Goal: Transaction & Acquisition: Obtain resource

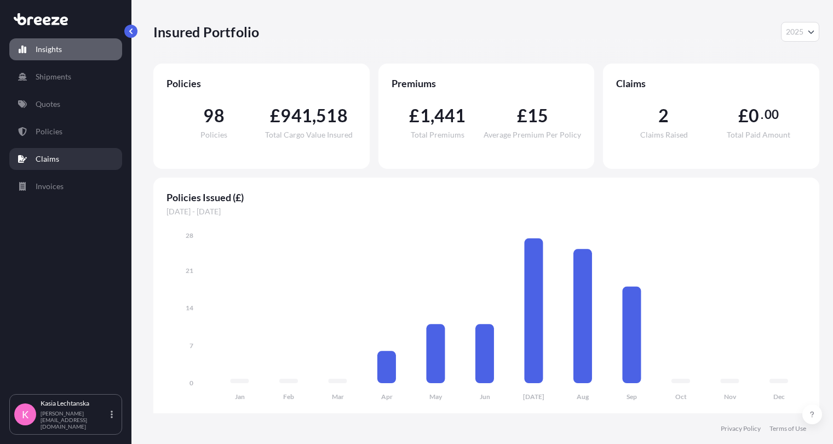
select select "2025"
click at [45, 100] on p "Quotes" at bounding box center [48, 104] width 25 height 11
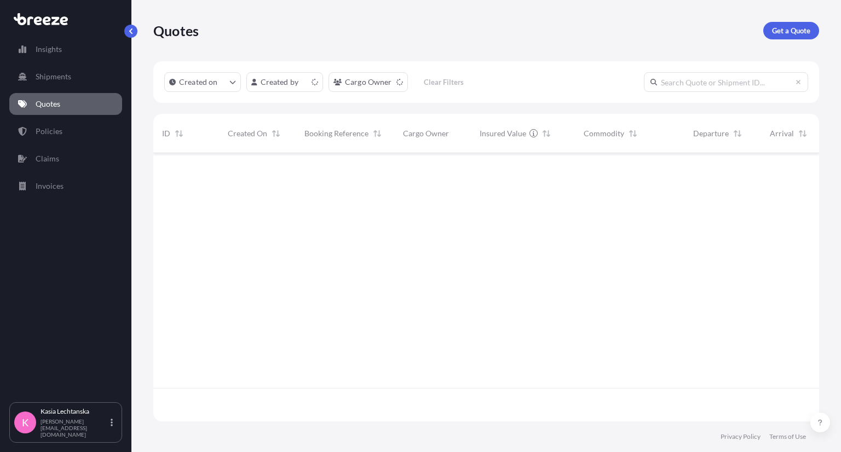
scroll to position [266, 657]
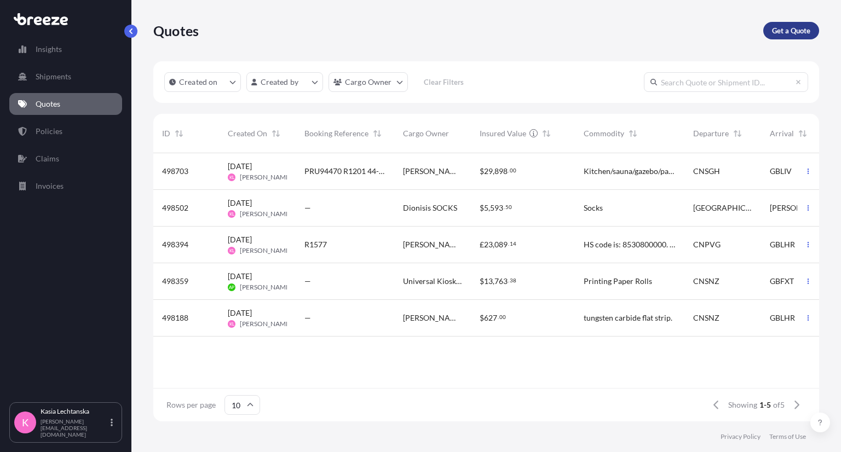
click at [793, 33] on p "Get a Quote" at bounding box center [791, 30] width 38 height 11
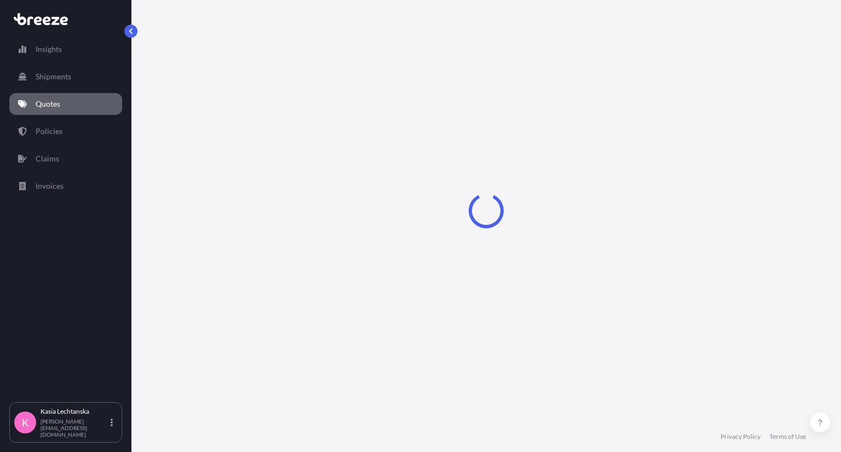
select select "Road"
select select "Sea"
select select "1"
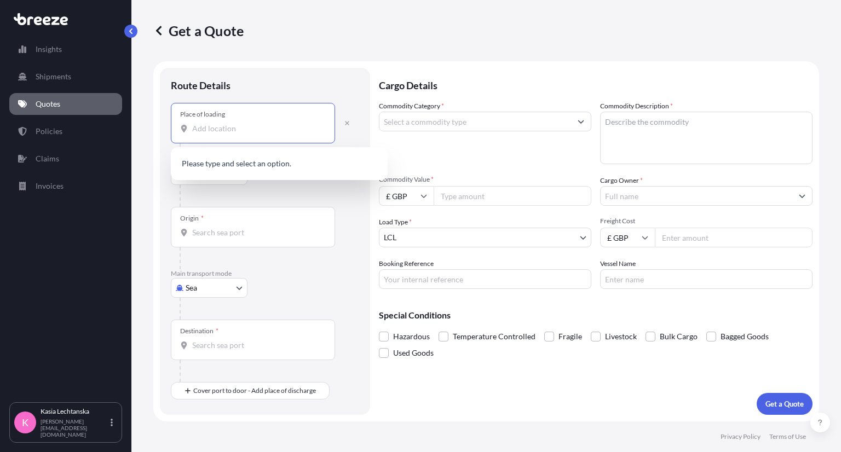
click at [259, 128] on input "Place of loading" at bounding box center [256, 128] width 129 height 11
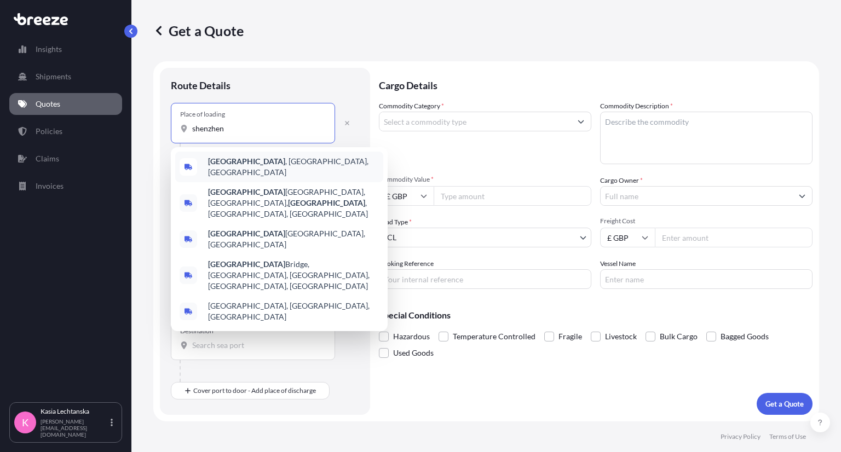
click at [269, 167] on span "[GEOGRAPHIC_DATA] , [GEOGRAPHIC_DATA], [GEOGRAPHIC_DATA]" at bounding box center [293, 167] width 171 height 22
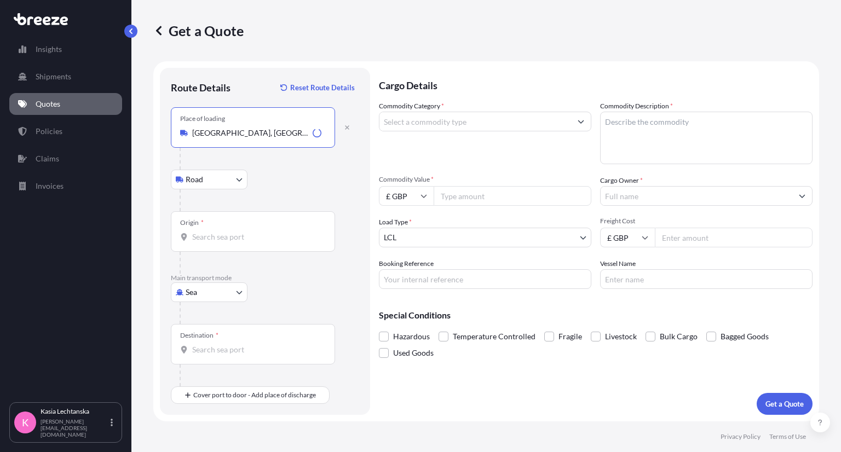
type input "[GEOGRAPHIC_DATA], [GEOGRAPHIC_DATA], [GEOGRAPHIC_DATA]"
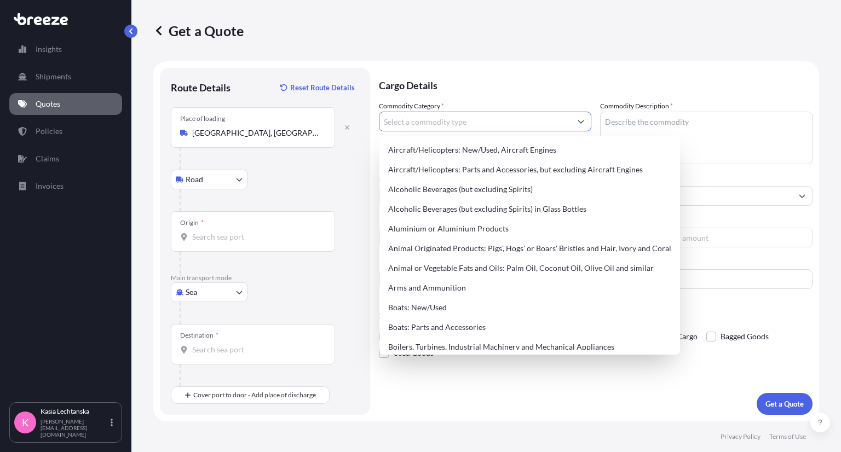
click at [461, 119] on input "Commodity Category *" at bounding box center [476, 122] width 192 height 20
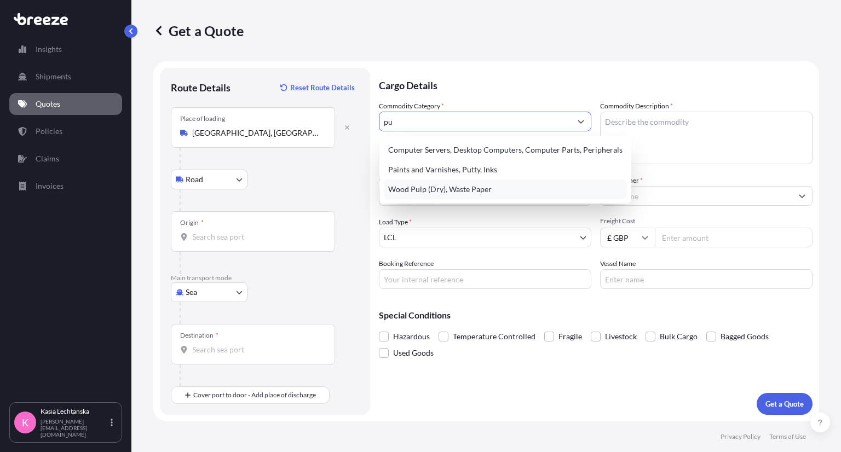
type input "p"
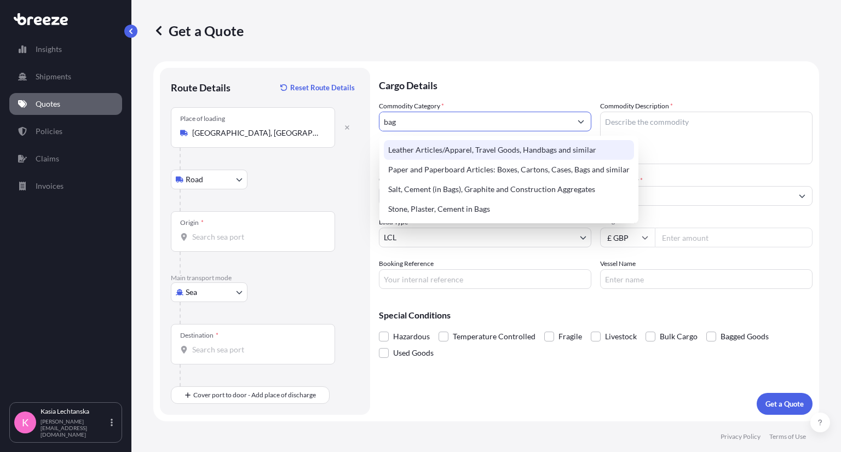
drag, startPoint x: 392, startPoint y: 118, endPoint x: 349, endPoint y: 116, distance: 43.3
click at [349, 116] on form "Route Details Reset Route Details Place of loading [GEOGRAPHIC_DATA], [GEOGRAPH…" at bounding box center [486, 241] width 666 height 360
drag, startPoint x: 400, startPoint y: 123, endPoint x: 277, endPoint y: 111, distance: 123.8
click at [277, 111] on form "Route Details Reset Route Details Place of loading [GEOGRAPHIC_DATA], [GEOGRAPH…" at bounding box center [486, 241] width 666 height 360
type input "bags"
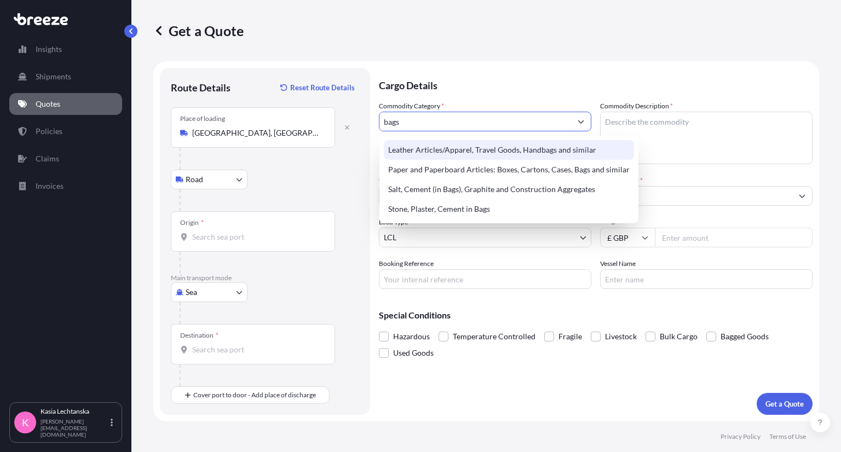
click at [502, 118] on input "bags" at bounding box center [476, 122] width 192 height 20
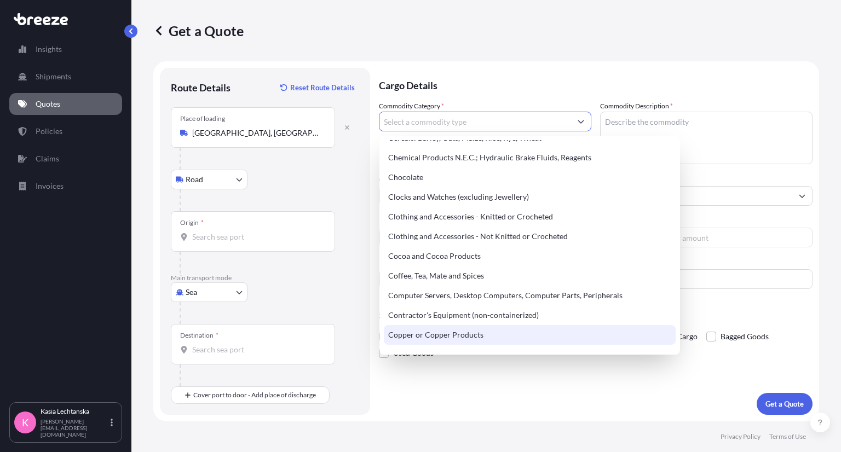
scroll to position [329, 0]
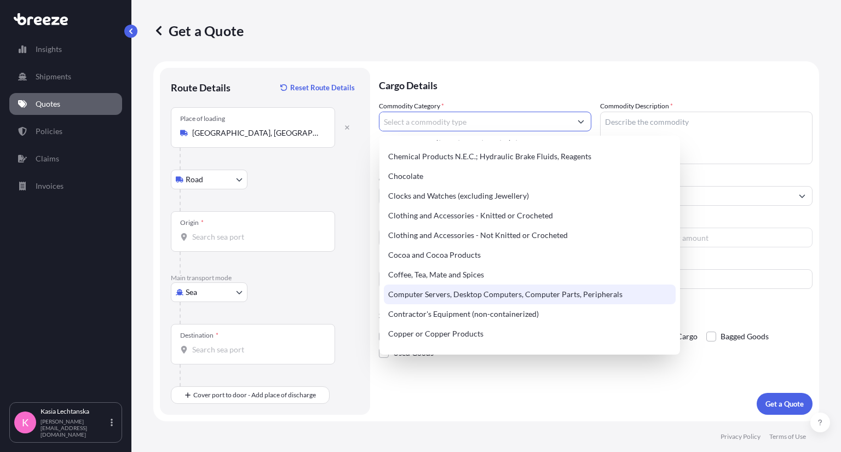
click at [477, 301] on div "Computer Servers, Desktop Computers, Computer Parts, Peripherals" at bounding box center [530, 295] width 292 height 20
type input "Computer Servers, Desktop Computers, Computer Parts, Peripherals"
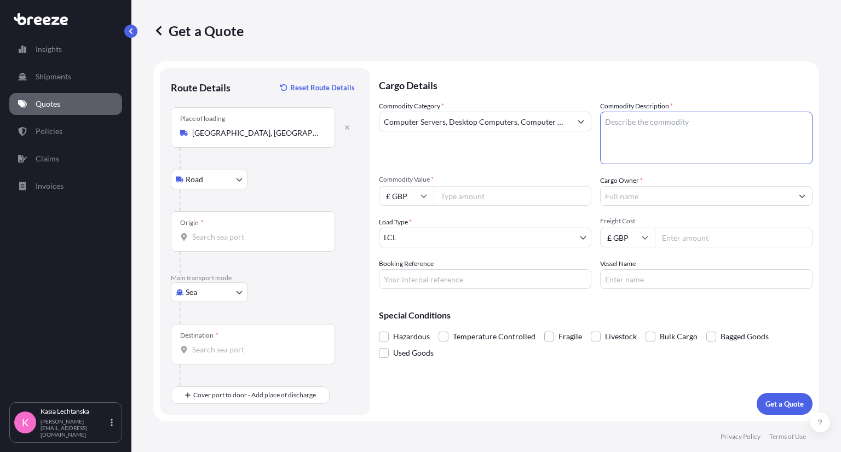
click at [707, 134] on textarea "Commodity Description *" at bounding box center [706, 138] width 213 height 53
click at [652, 129] on textarea "Commodity Description *" at bounding box center [706, 138] width 213 height 53
click at [524, 68] on p "Cargo Details" at bounding box center [596, 84] width 434 height 33
click at [513, 70] on p "Cargo Details" at bounding box center [596, 84] width 434 height 33
click at [637, 125] on textarea "Commodity Description *" at bounding box center [706, 138] width 213 height 53
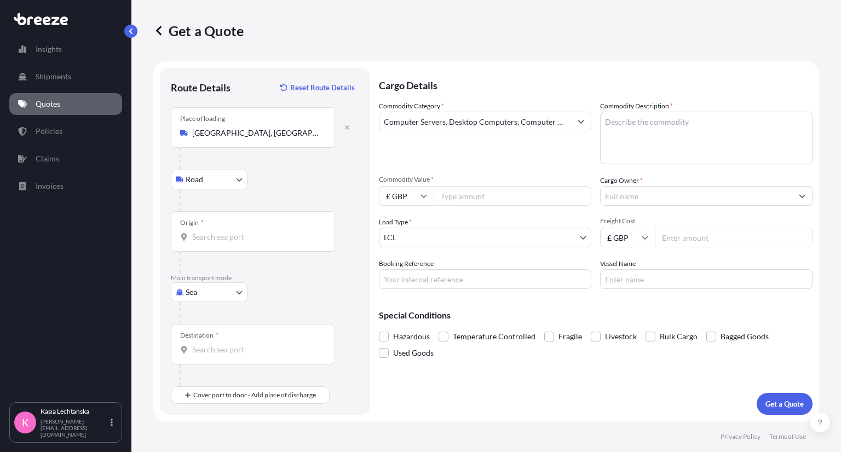
click at [532, 22] on div "Get a Quote" at bounding box center [486, 31] width 666 height 18
click at [616, 75] on p "Cargo Details" at bounding box center [596, 84] width 434 height 33
click at [727, 35] on div "Get a Quote" at bounding box center [486, 31] width 666 height 18
click at [208, 284] on body "Insights Shipments Quotes Policies Claims Invoices K [PERSON_NAME] [PERSON_NAME…" at bounding box center [420, 226] width 841 height 452
click at [210, 336] on div "Air" at bounding box center [209, 340] width 68 height 20
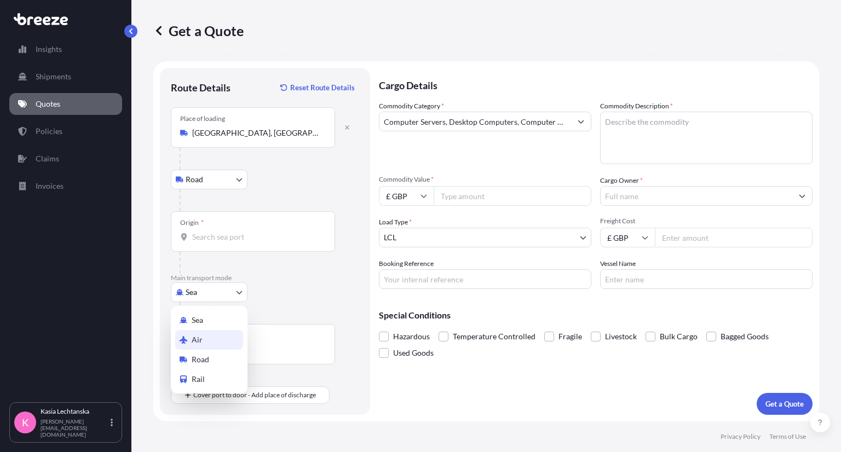
select select "Air"
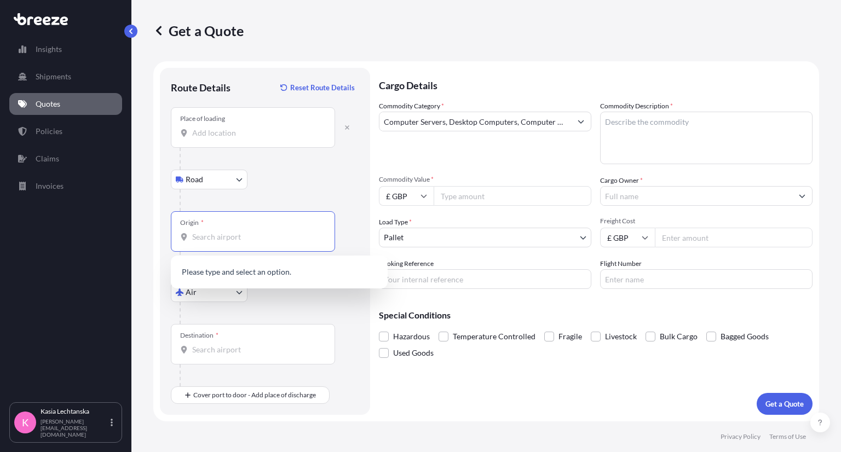
click at [236, 239] on input "Origin *" at bounding box center [256, 237] width 129 height 11
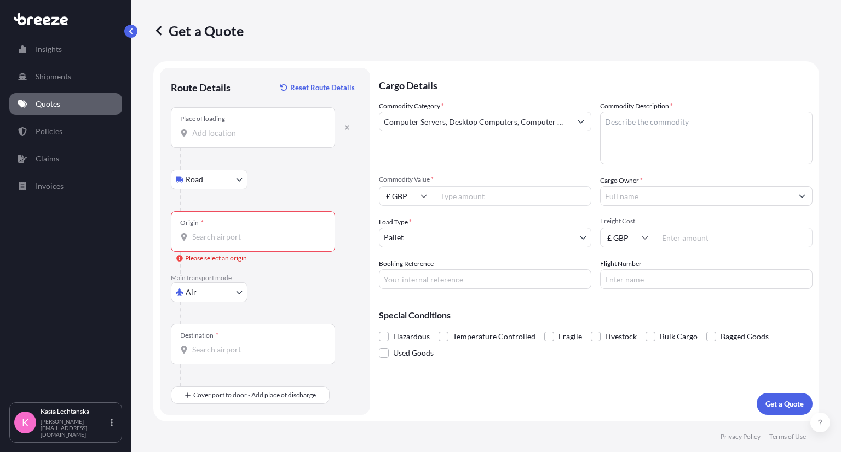
click at [468, 193] on input "Commodity Value *" at bounding box center [513, 196] width 158 height 20
type input "6726"
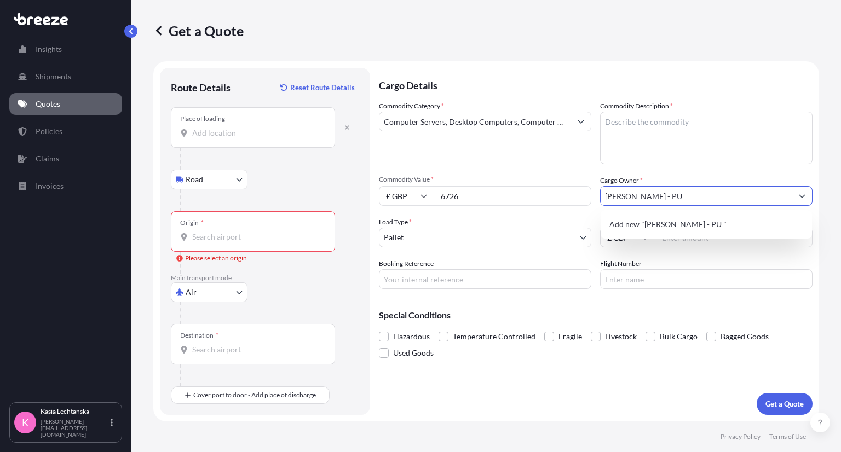
type input "[PERSON_NAME] - PU"
click at [618, 120] on textarea "Commodity Description *" at bounding box center [706, 138] width 213 height 53
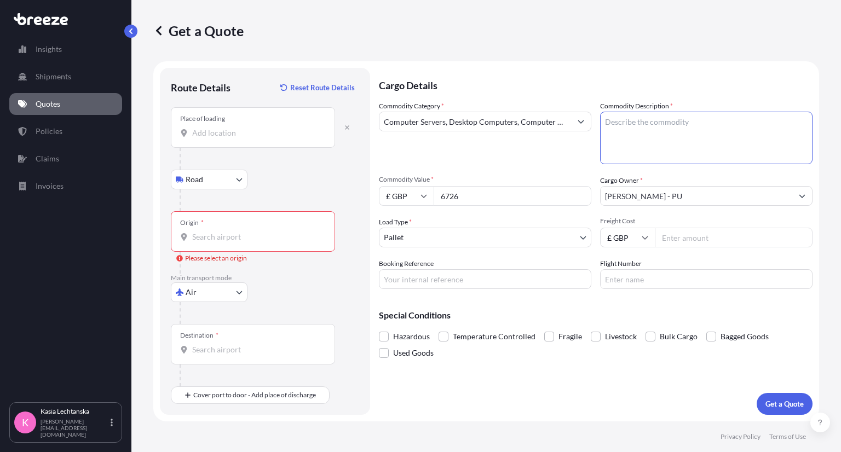
click at [467, 129] on input "Computer Servers, Desktop Computers, Computer Parts, Peripherals" at bounding box center [476, 122] width 192 height 20
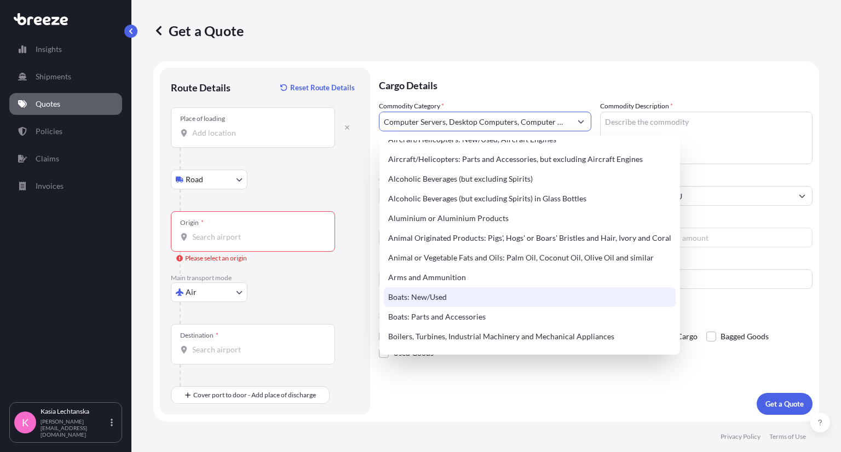
scroll to position [0, 0]
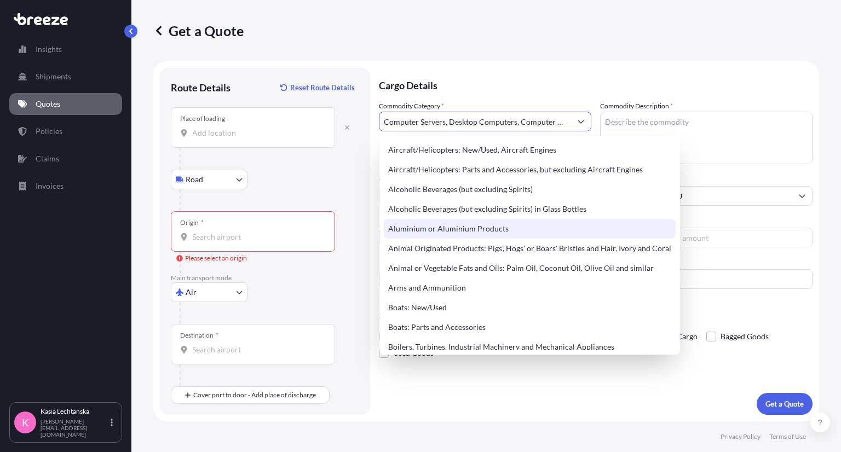
click at [570, 124] on input "Computer Servers, Desktop Computers, Computer Parts, Peripherals" at bounding box center [476, 122] width 192 height 20
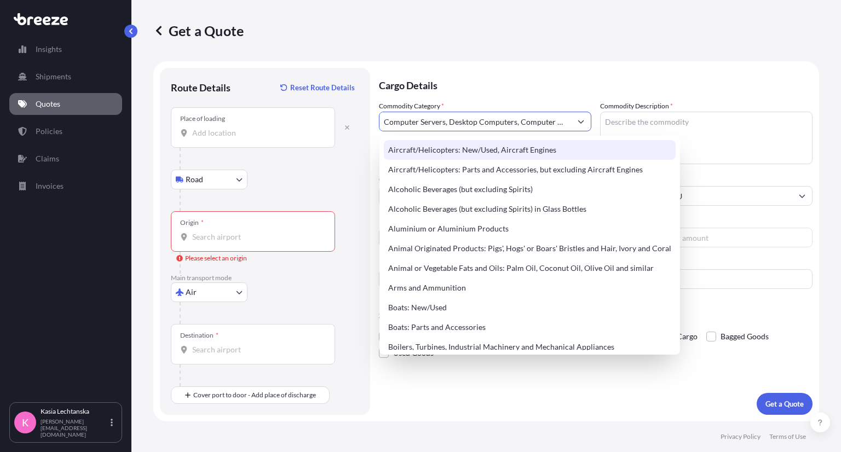
click at [566, 126] on input "Computer Servers, Desktop Computers, Computer Parts, Peripherals" at bounding box center [476, 122] width 192 height 20
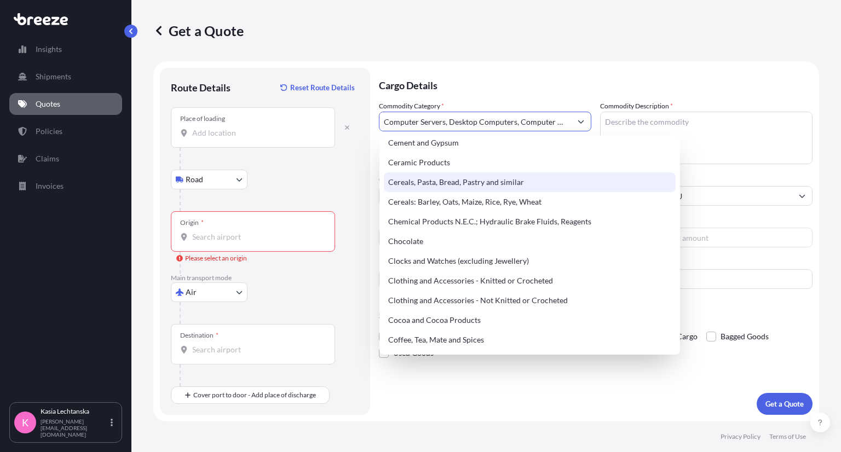
scroll to position [329, 0]
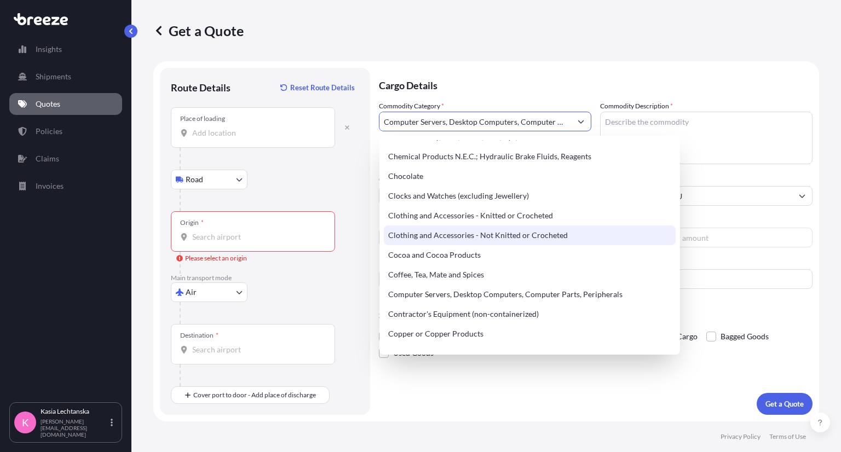
click at [531, 232] on div "Clothing and Accessories - Not Knitted or Crocheted" at bounding box center [530, 236] width 292 height 20
type input "Clothing and Accessories - Not Knitted or Crocheted"
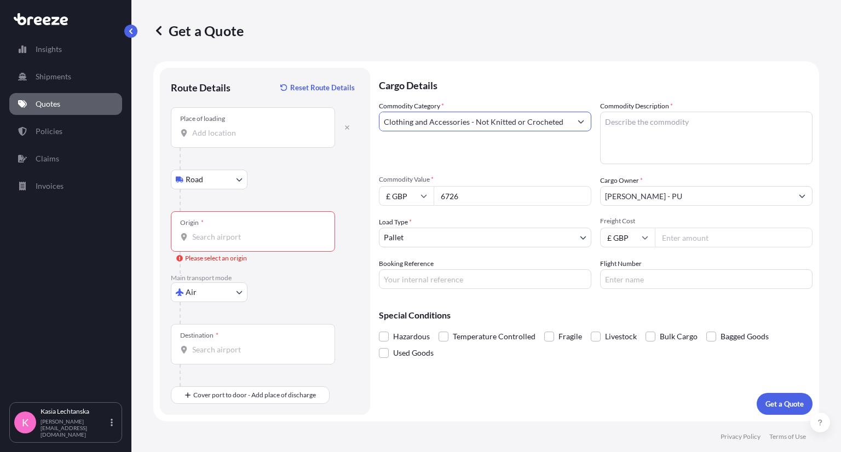
click at [658, 120] on textarea "Commodity Description *" at bounding box center [706, 138] width 213 height 53
type textarea "bags, PU laptop sleeves, phone vcovers"
click at [230, 248] on div "Origin *" at bounding box center [253, 231] width 164 height 41
click at [230, 243] on input "Origin * Please select an origin" at bounding box center [256, 237] width 129 height 11
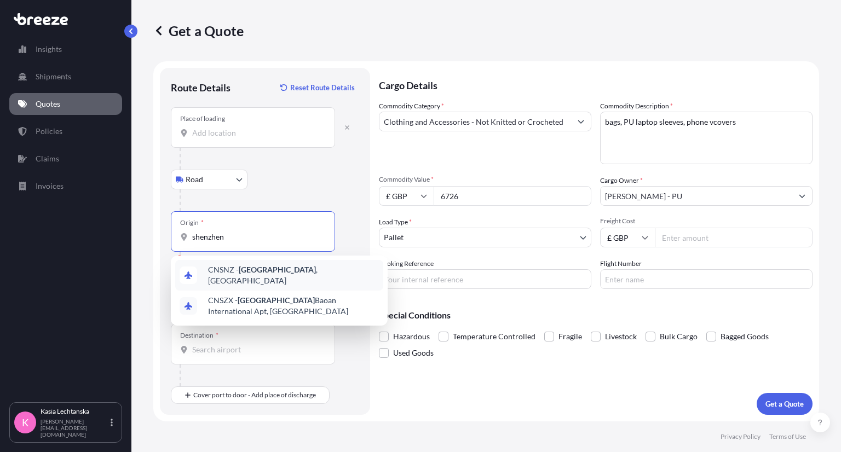
click at [238, 277] on span "CNSNZ - [GEOGRAPHIC_DATA] , [GEOGRAPHIC_DATA]" at bounding box center [293, 276] width 171 height 22
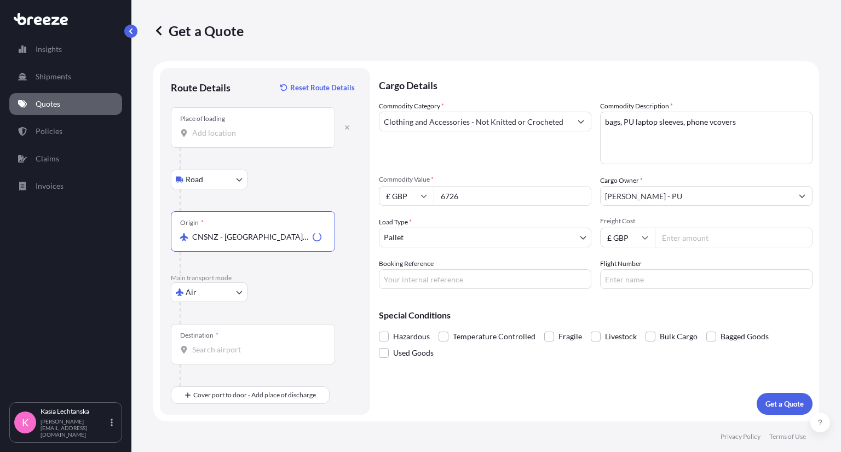
type input "CNSNZ - [GEOGRAPHIC_DATA], [GEOGRAPHIC_DATA]"
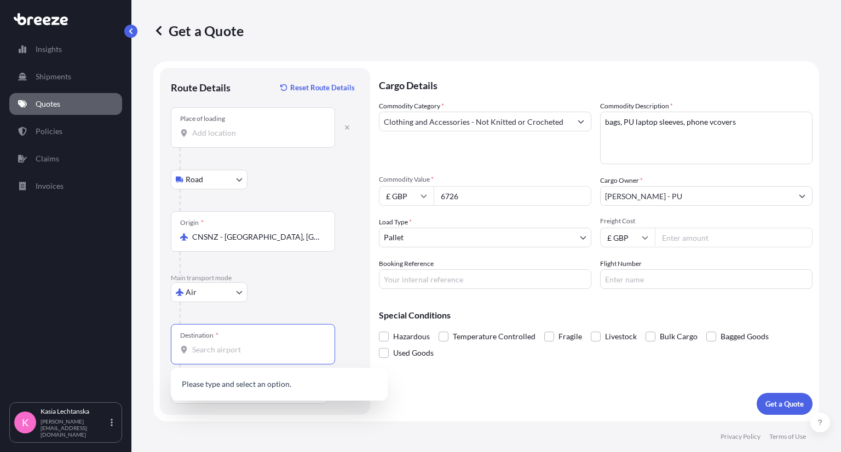
click at [240, 353] on input "Destination *" at bounding box center [256, 350] width 129 height 11
click at [229, 348] on input "Destination *" at bounding box center [256, 350] width 129 height 11
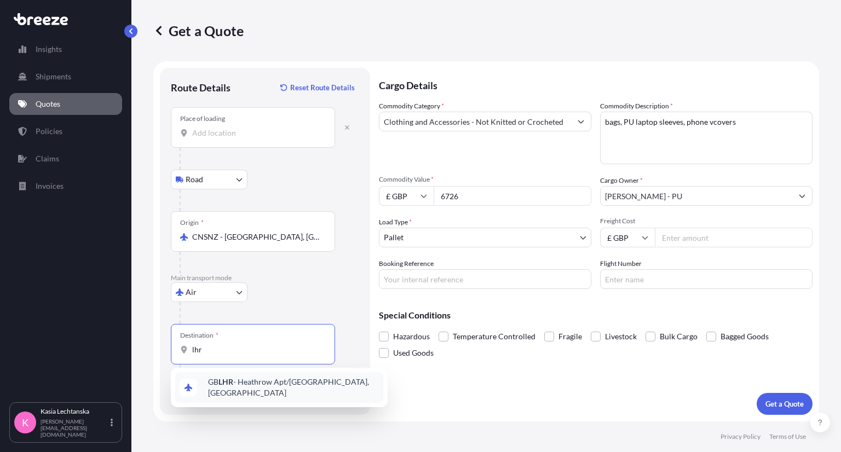
click at [252, 385] on span "GB LHR - Heathrow Apt/[GEOGRAPHIC_DATA], [GEOGRAPHIC_DATA]" at bounding box center [293, 388] width 171 height 22
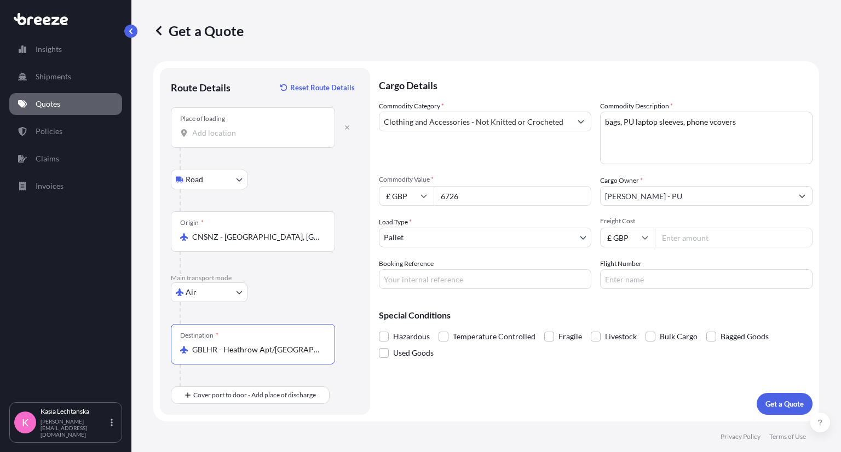
type input "GBLHR - Heathrow Apt/[GEOGRAPHIC_DATA], [GEOGRAPHIC_DATA]"
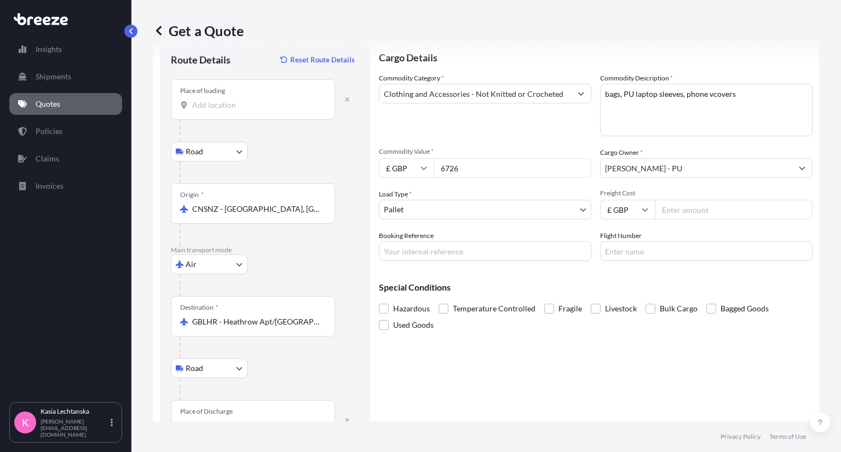
scroll to position [64, 0]
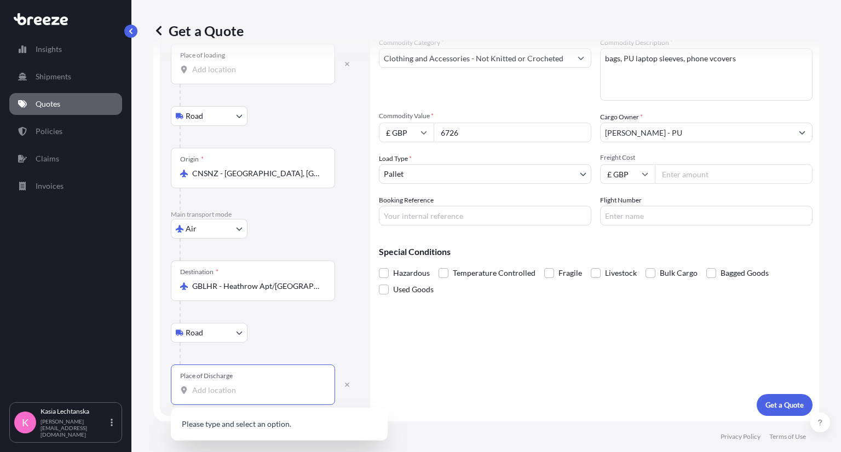
click at [239, 391] on input "Place of Discharge" at bounding box center [256, 390] width 129 height 11
click at [293, 420] on div "Bedford MK40 4RZ , [GEOGRAPHIC_DATA]" at bounding box center [279, 427] width 208 height 31
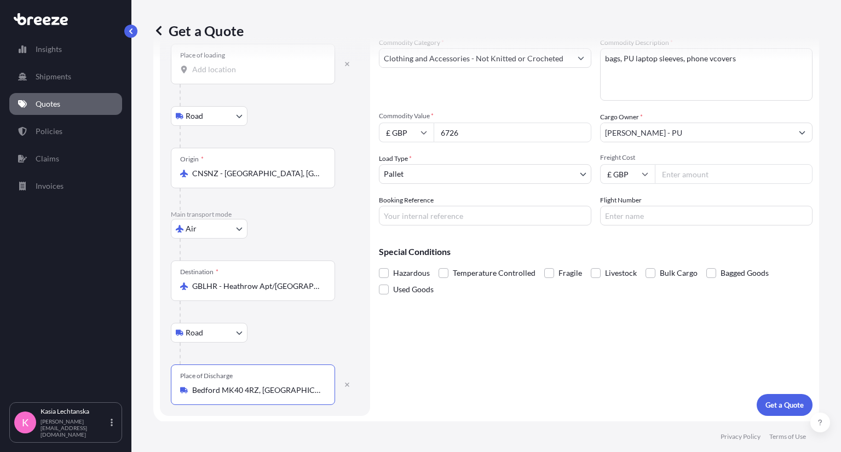
type input "Bedford MK40 4RZ, [GEOGRAPHIC_DATA]"
click at [719, 170] on input "Freight Cost" at bounding box center [734, 174] width 158 height 20
type input "930"
click at [642, 174] on icon at bounding box center [645, 174] width 7 height 7
click at [627, 248] on div "$ USD" at bounding box center [623, 249] width 46 height 21
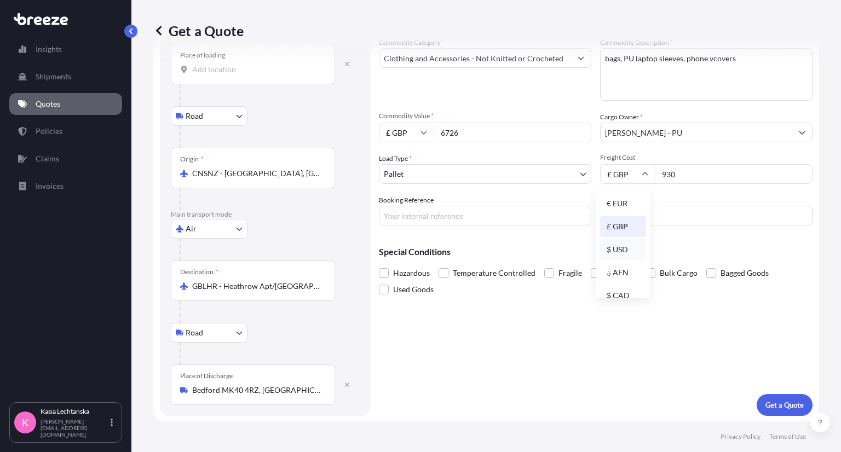
type input "$ USD"
click at [432, 215] on input "Booking Reference" at bounding box center [485, 216] width 213 height 20
type input "R1601"
drag, startPoint x: 586, startPoint y: 317, endPoint x: 618, endPoint y: 316, distance: 32.9
click at [586, 316] on div "Cargo Details Commodity Category * Clothing and Accessories - Not Knitted or Cr…" at bounding box center [596, 210] width 434 height 412
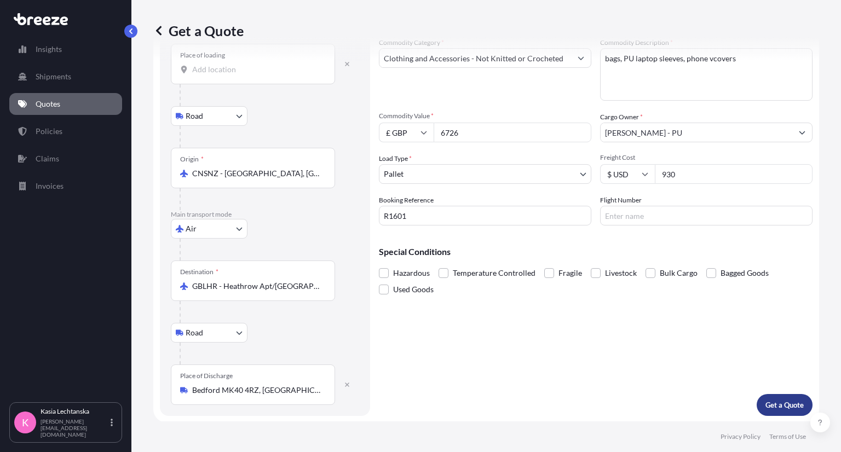
click at [776, 397] on button "Get a Quote" at bounding box center [785, 405] width 56 height 22
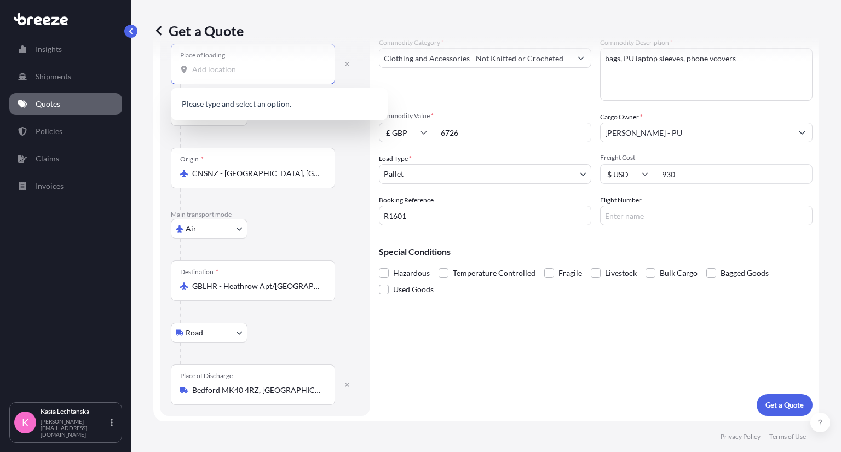
click at [229, 66] on input "Place of loading Please select a place of loading" at bounding box center [256, 69] width 129 height 11
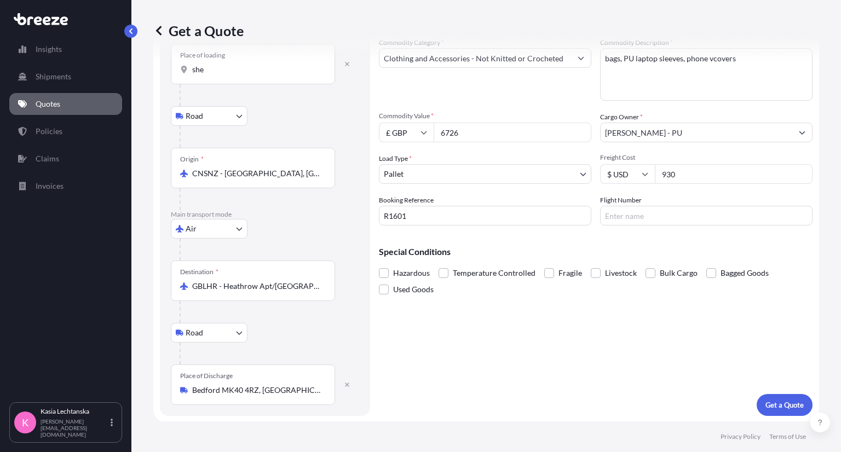
click at [464, 217] on input "R1601" at bounding box center [485, 216] width 213 height 20
click at [791, 400] on p "Get a Quote" at bounding box center [785, 405] width 38 height 11
click at [239, 67] on input "she" at bounding box center [256, 69] width 129 height 11
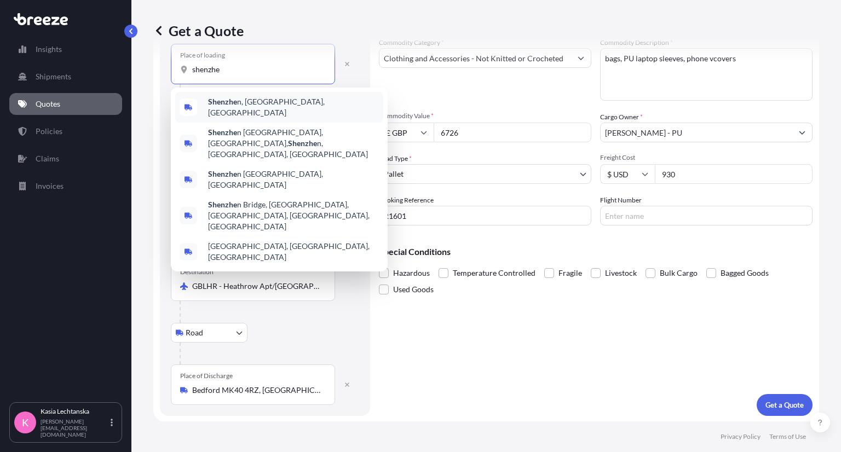
click at [334, 108] on span "Shenzhe n, [GEOGRAPHIC_DATA], [GEOGRAPHIC_DATA]" at bounding box center [293, 107] width 171 height 22
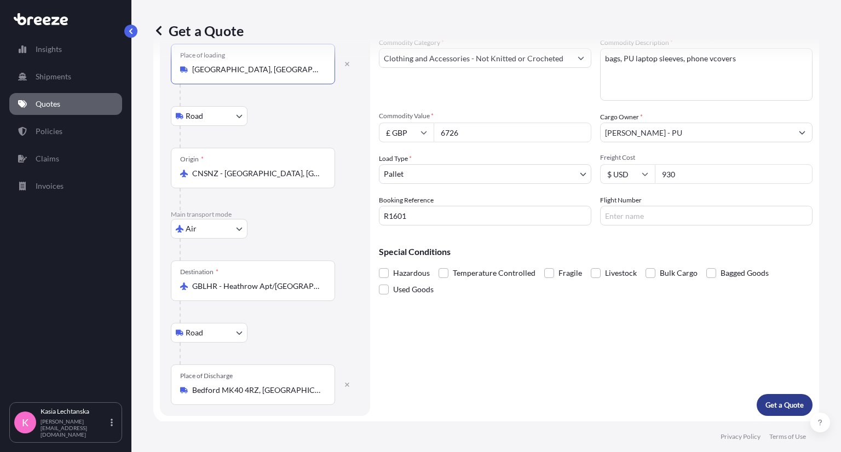
type input "[GEOGRAPHIC_DATA], [GEOGRAPHIC_DATA], [GEOGRAPHIC_DATA]"
click at [766, 400] on p "Get a Quote" at bounding box center [785, 405] width 38 height 11
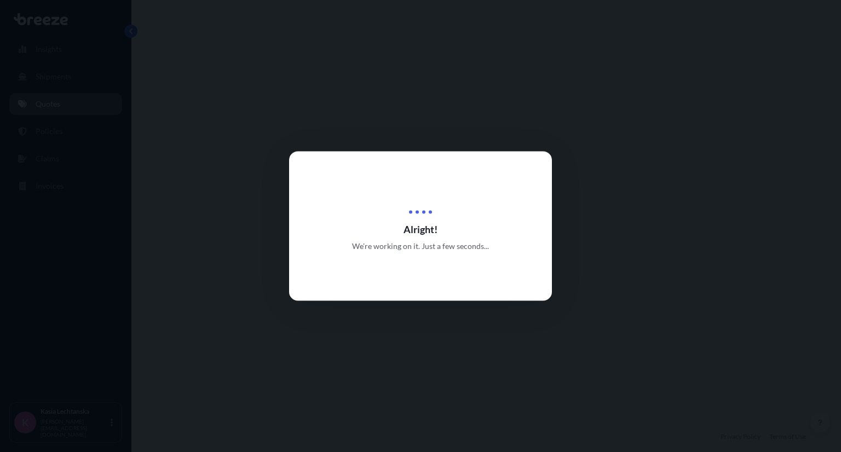
select select "Road"
select select "Air"
select select "Road"
select select "1"
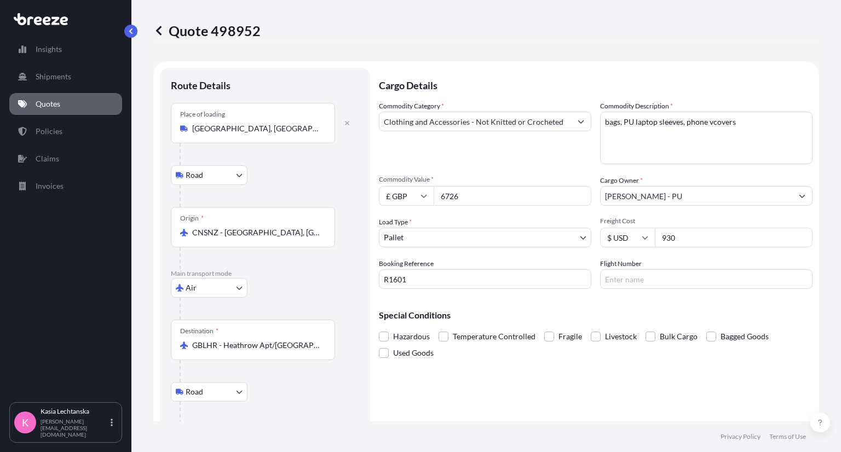
click at [600, 79] on p "Cargo Details" at bounding box center [596, 84] width 434 height 33
